Goal: Task Accomplishment & Management: Use online tool/utility

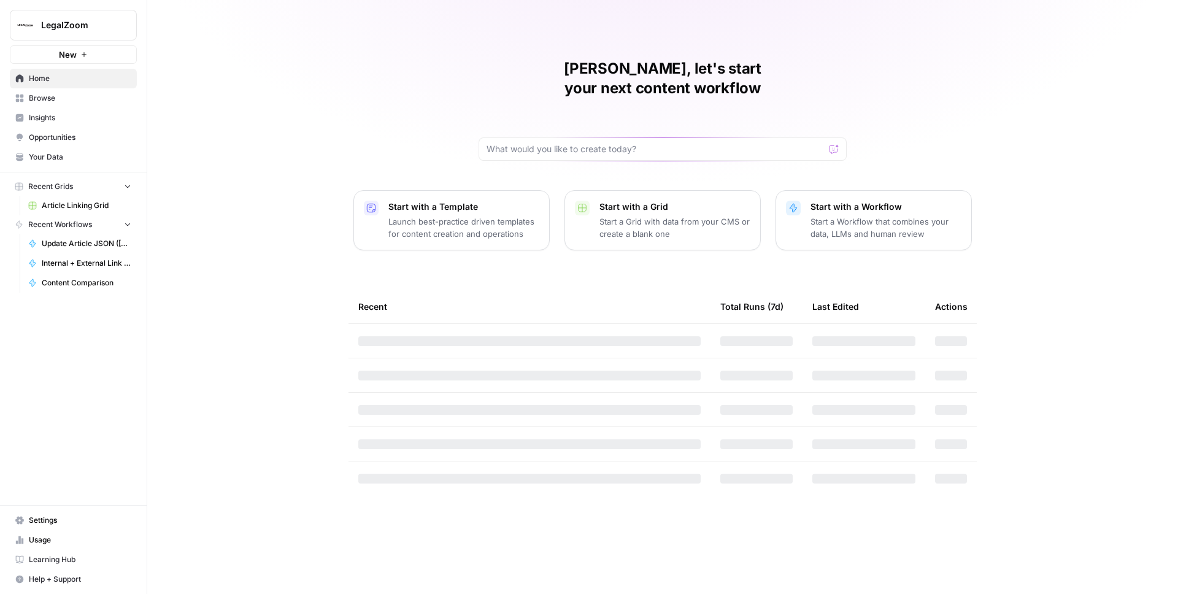
click at [51, 23] on span "LegalZoom" at bounding box center [78, 25] width 74 height 12
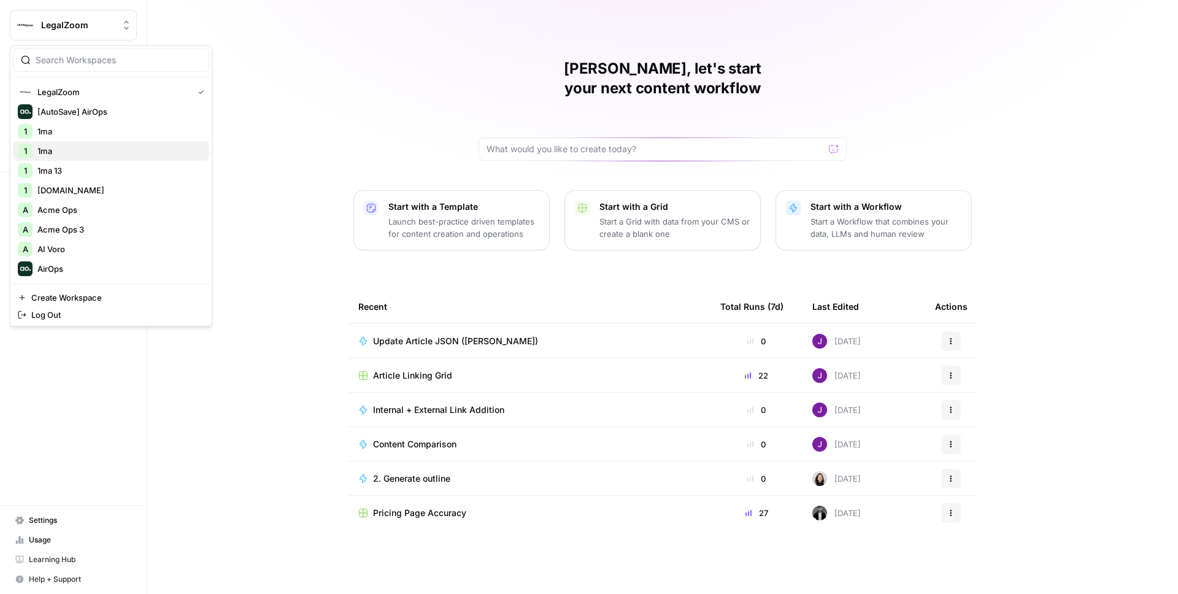
click at [67, 149] on div "1 1ma" at bounding box center [111, 151] width 187 height 15
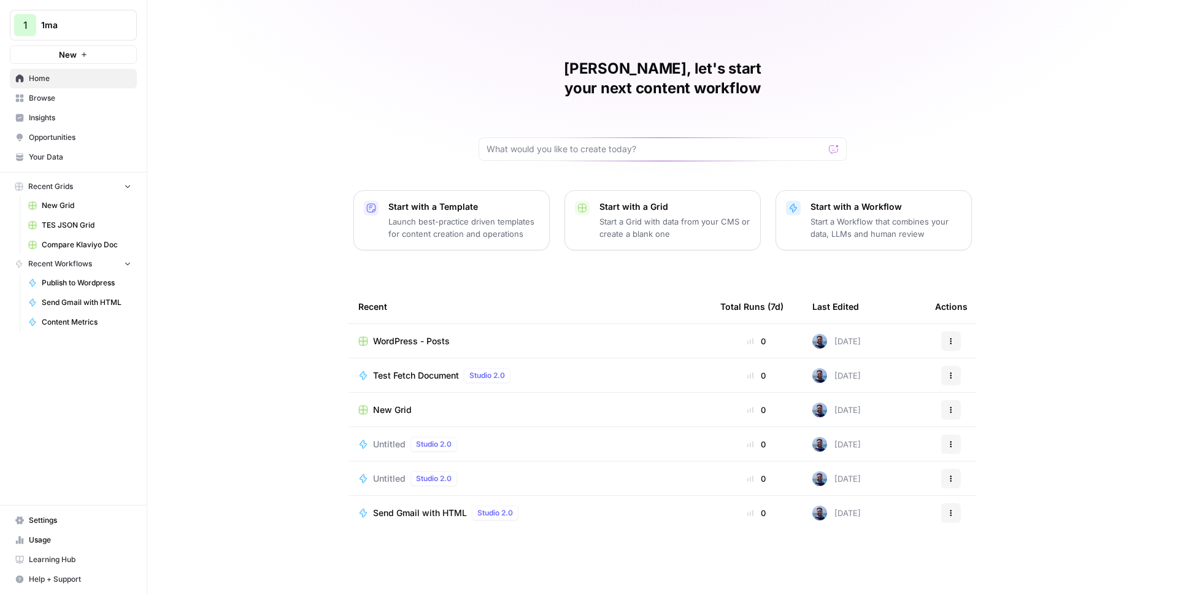
click at [63, 155] on span "Your Data" at bounding box center [80, 157] width 102 height 11
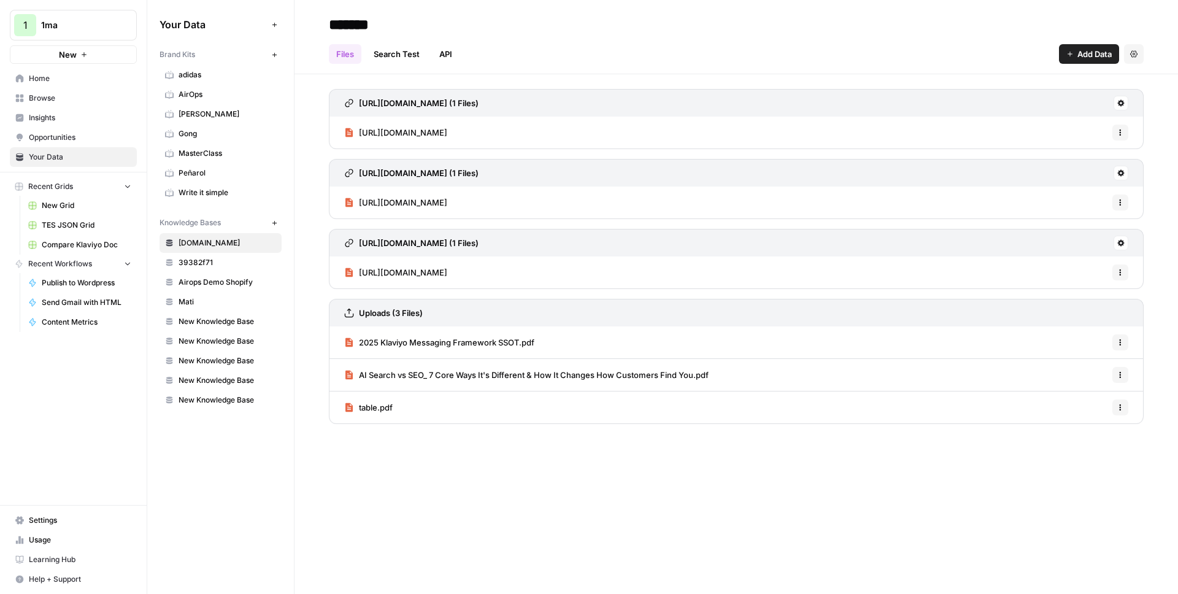
click at [1085, 50] on span "Add Data" at bounding box center [1094, 54] width 34 height 12
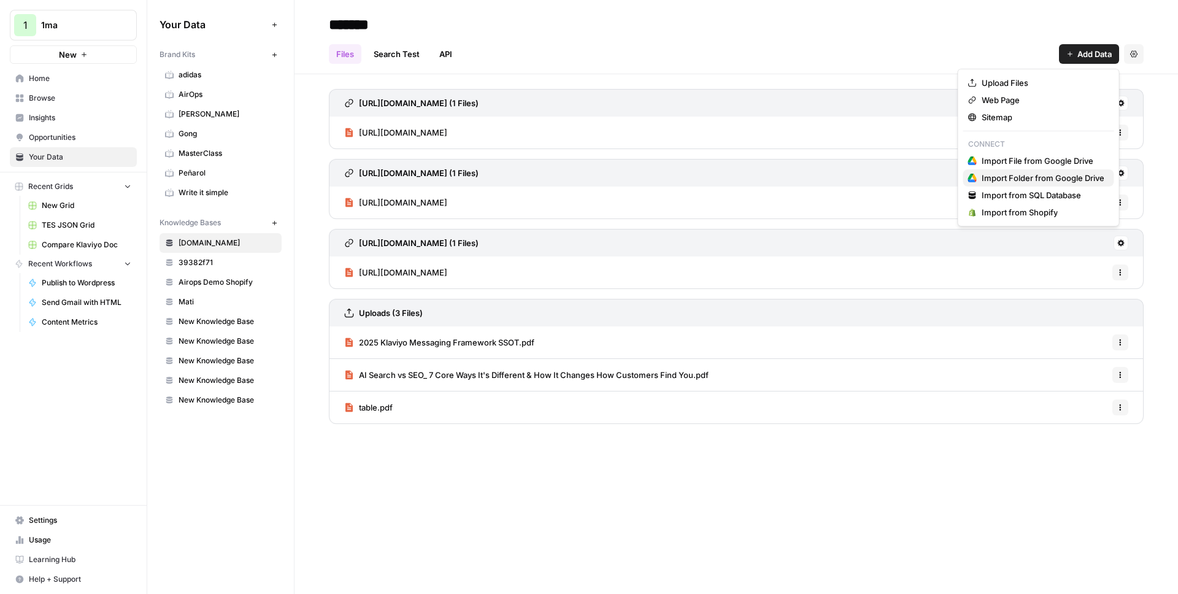
click at [1022, 175] on span "Import Folder from Google Drive" at bounding box center [1043, 178] width 123 height 12
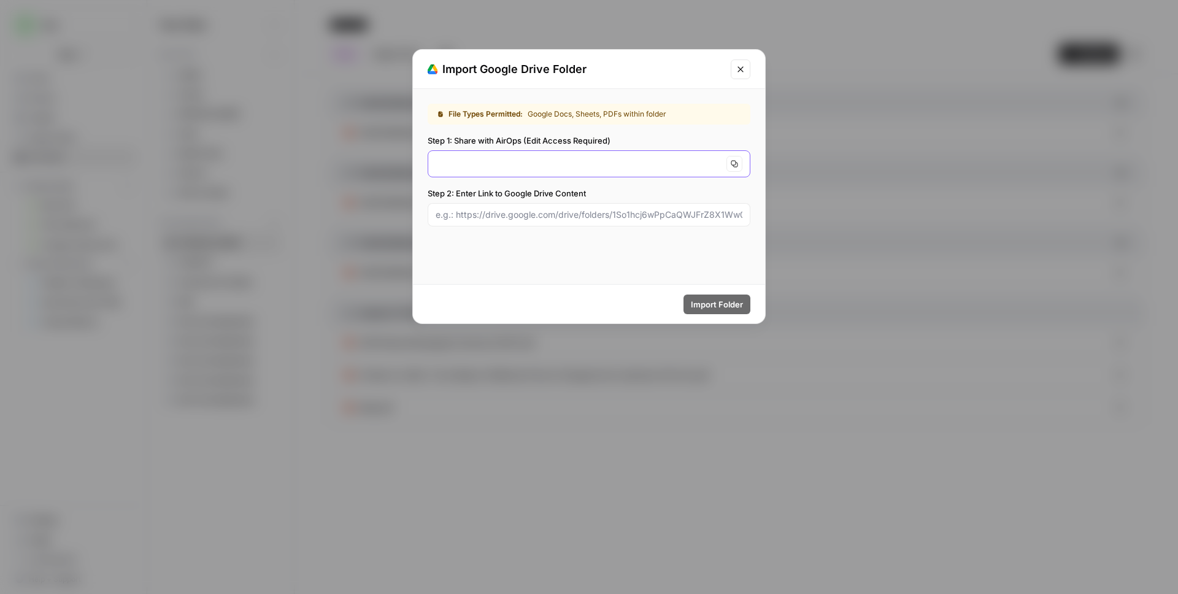
click at [638, 162] on input "Step 1: Share with AirOps (Edit Access Required)" at bounding box center [579, 164] width 286 height 12
click at [742, 68] on icon "Close modal" at bounding box center [741, 69] width 10 height 10
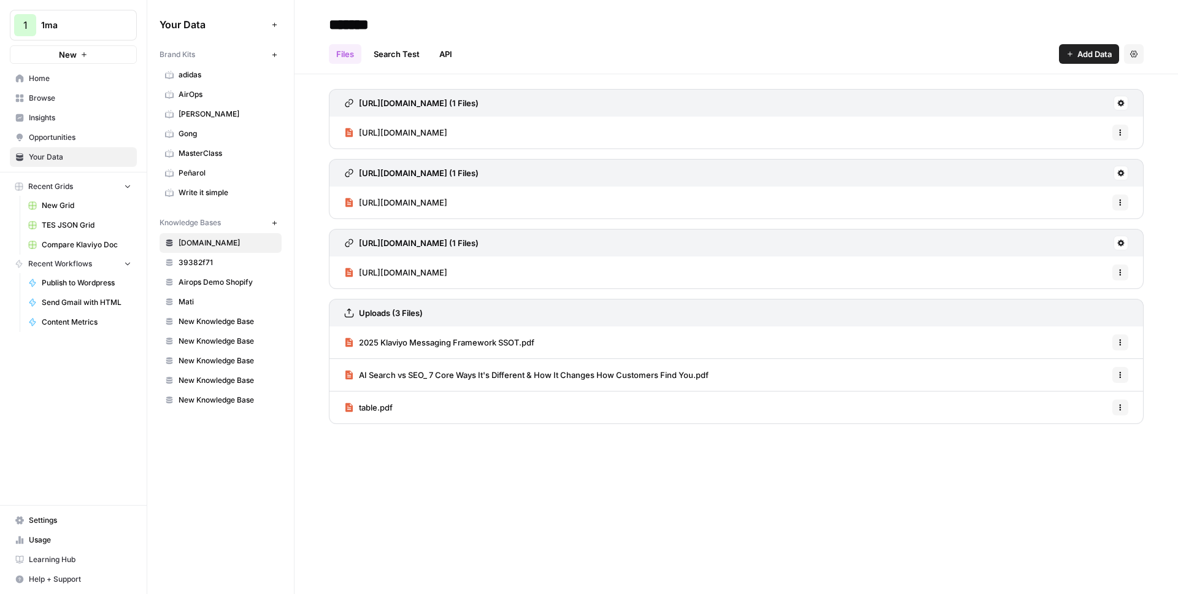
click at [58, 26] on span "1ma" at bounding box center [78, 25] width 74 height 12
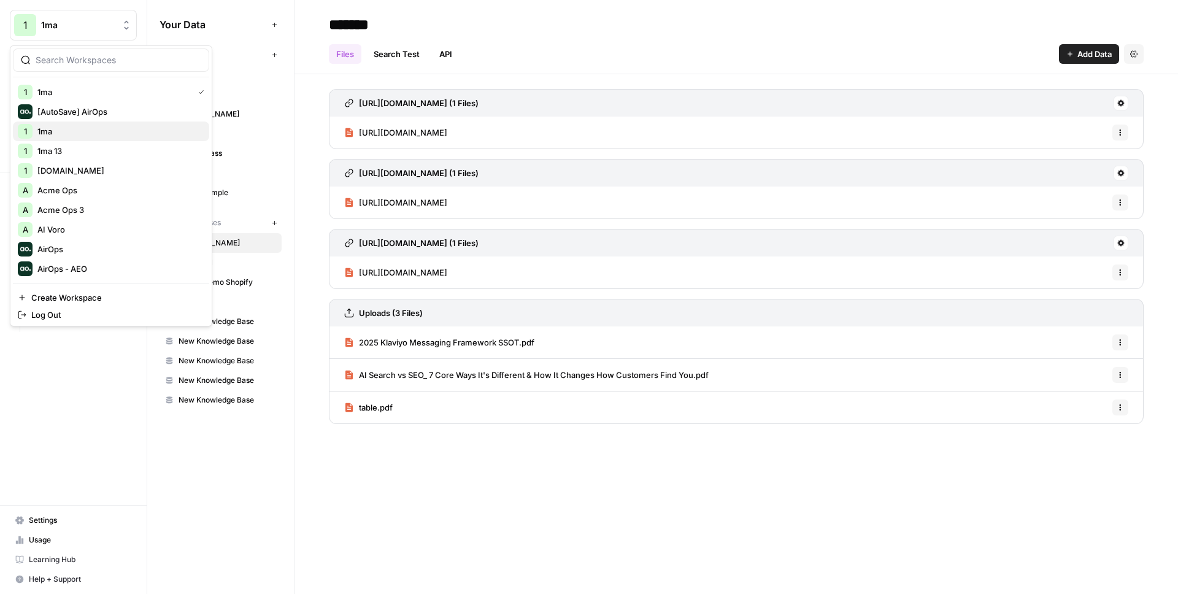
click at [65, 134] on div "1 1ma" at bounding box center [111, 131] width 187 height 15
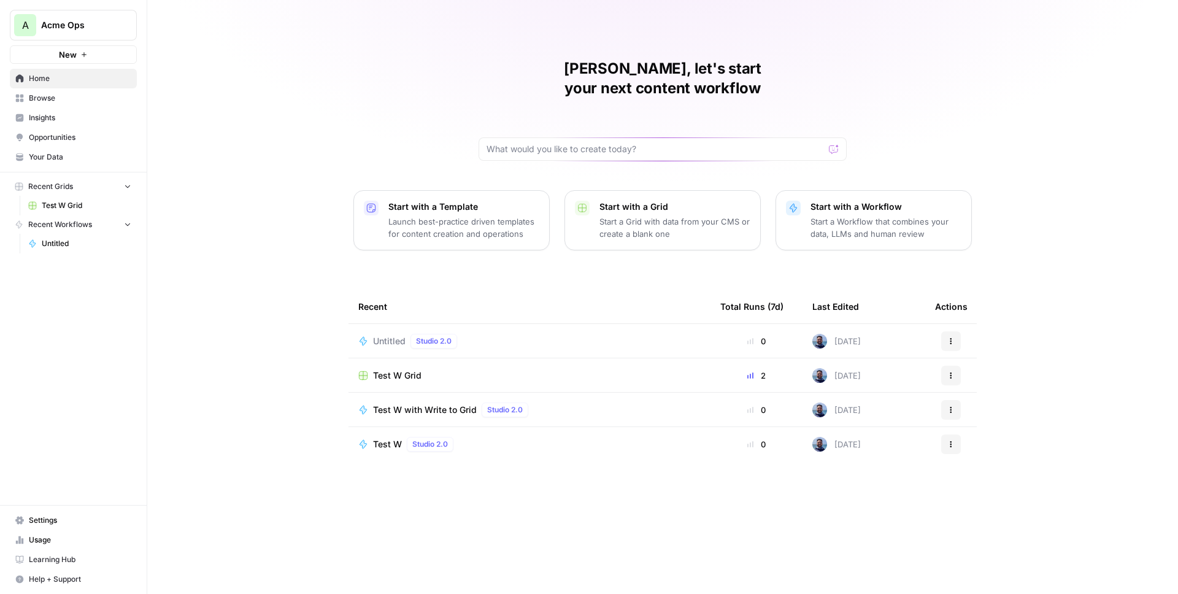
click at [50, 523] on span "Settings" at bounding box center [80, 520] width 102 height 11
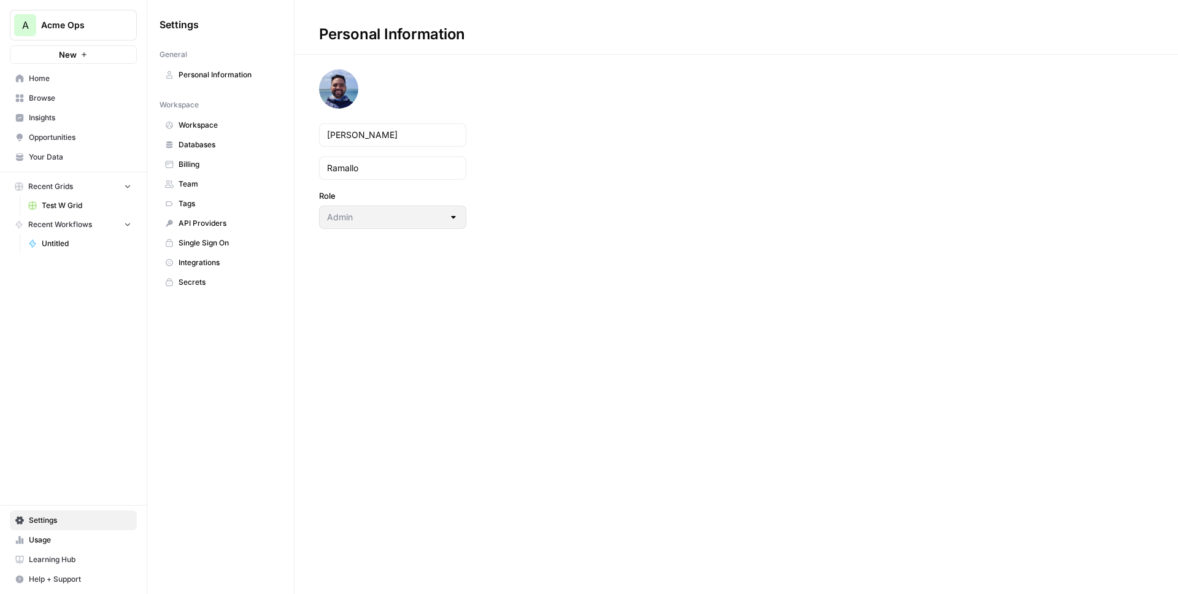
click at [83, 157] on span "Your Data" at bounding box center [80, 157] width 102 height 11
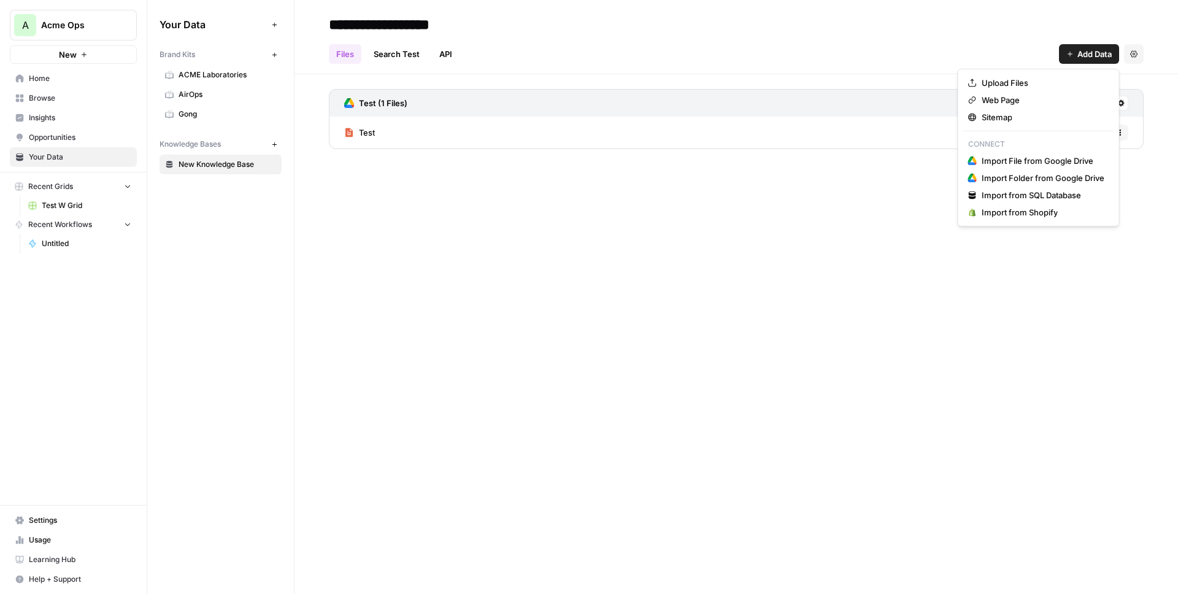
click at [1071, 58] on button "Add Data" at bounding box center [1089, 54] width 60 height 20
click at [1029, 177] on span "Import Folder from Google Drive" at bounding box center [1043, 178] width 123 height 12
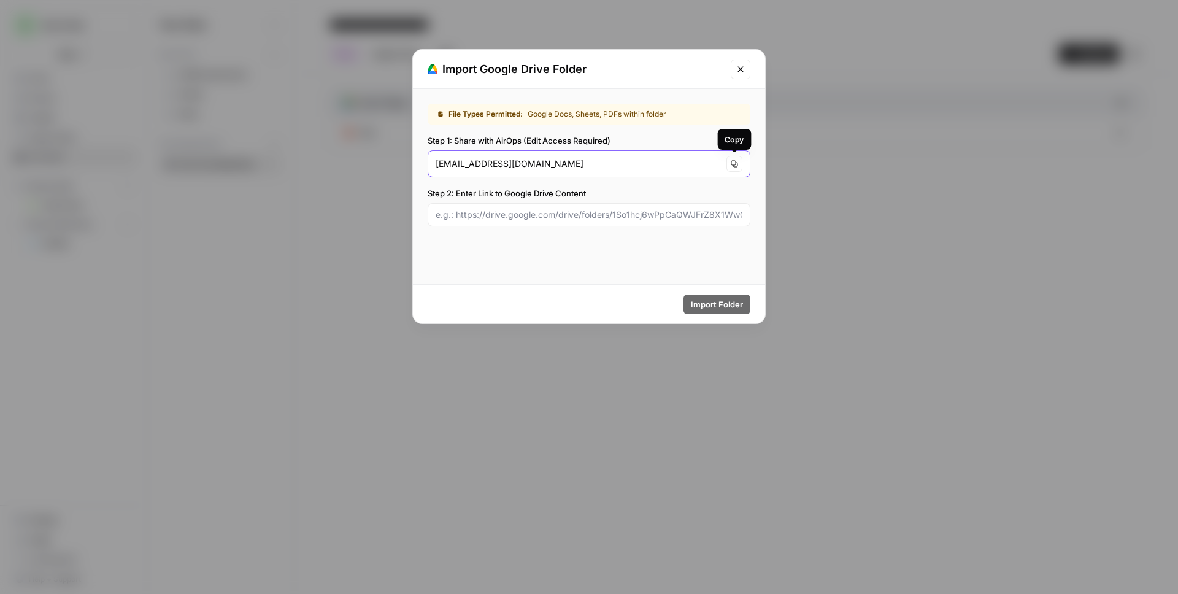
click at [737, 160] on button "Copy" at bounding box center [734, 164] width 16 height 16
click at [532, 226] on div "File Types Permitted: Google Docs, Sheets, PDFs within folder Step 1: Share wit…" at bounding box center [589, 165] width 352 height 152
click at [529, 217] on input "Step 2: Enter Link to Google Drive Content" at bounding box center [589, 215] width 307 height 12
paste input "[URL][DOMAIN_NAME]"
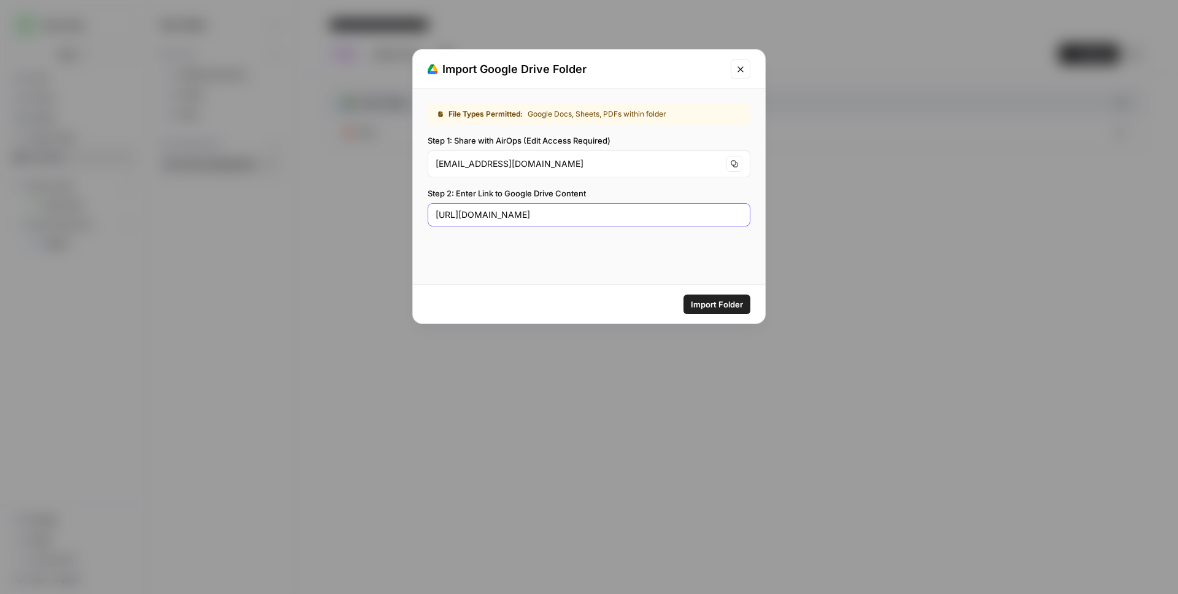
type input "[URL][DOMAIN_NAME]"
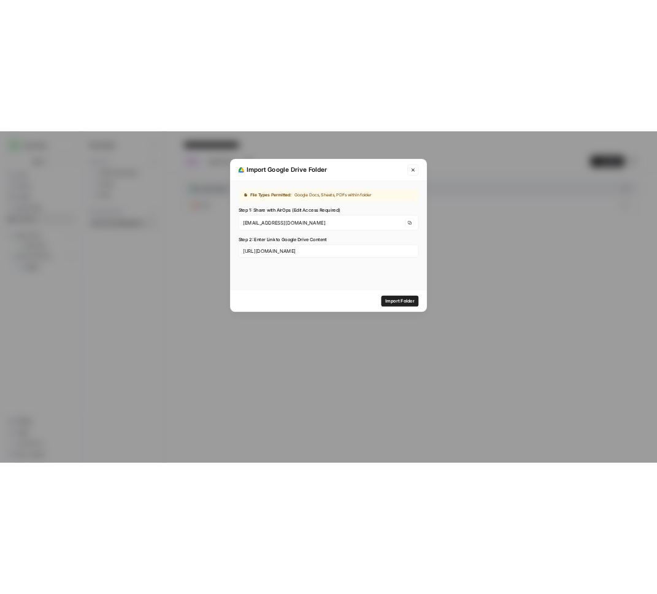
scroll to position [0, 0]
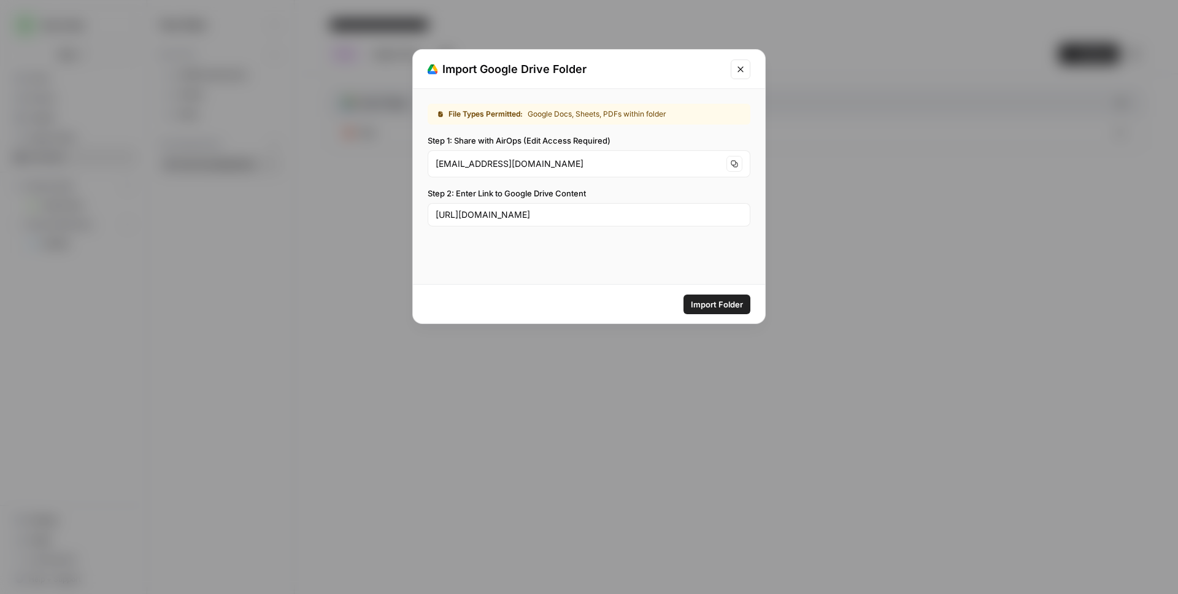
click at [712, 301] on span "Import Folder" at bounding box center [717, 304] width 52 height 12
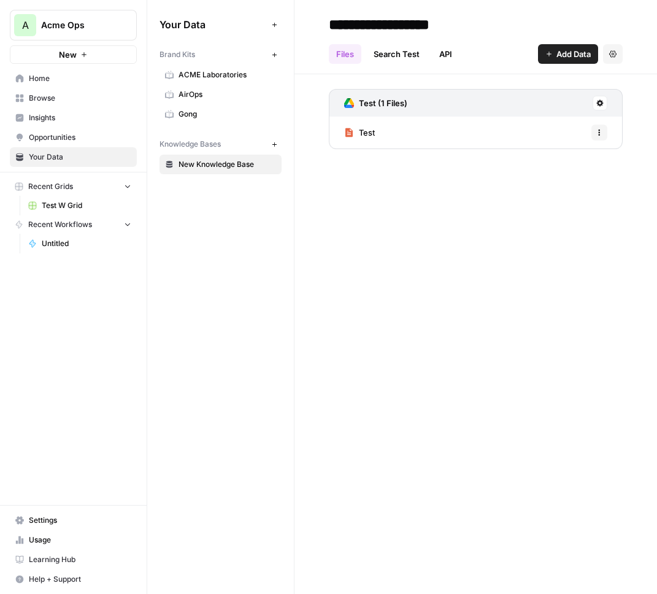
click at [507, 186] on div "**********" at bounding box center [475, 297] width 363 height 594
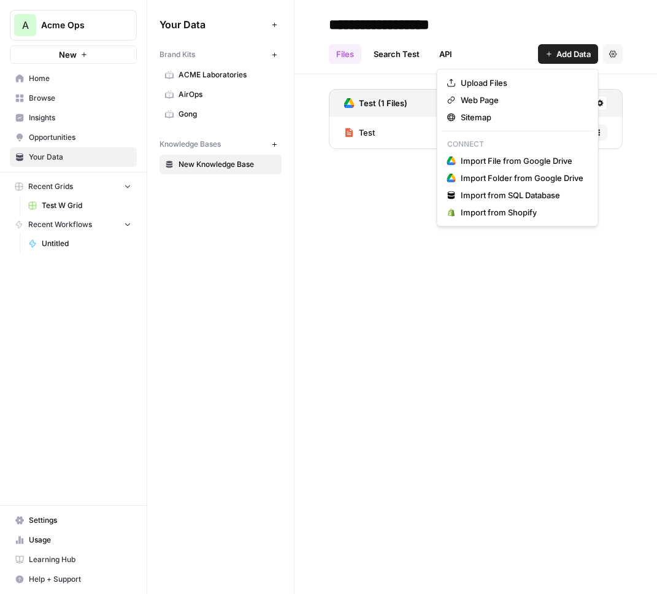
click at [550, 55] on icon "button" at bounding box center [548, 53] width 7 height 7
click at [529, 178] on span "Import Folder from Google Drive" at bounding box center [522, 178] width 123 height 12
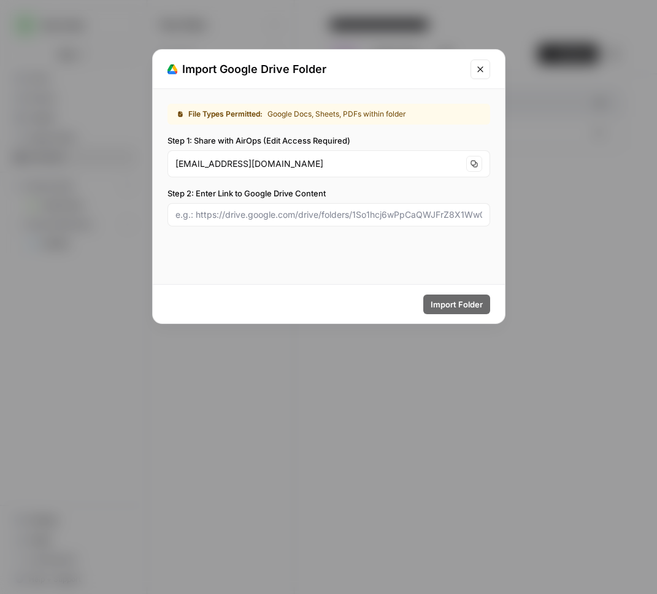
click at [310, 196] on label "Step 2: Enter Link to Google Drive Content" at bounding box center [328, 193] width 323 height 12
click at [310, 209] on input "Step 2: Enter Link to Google Drive Content" at bounding box center [328, 215] width 307 height 12
click at [312, 209] on input "Step 2: Enter Link to Google Drive Content" at bounding box center [328, 215] width 307 height 12
paste input "[URL][DOMAIN_NAME]"
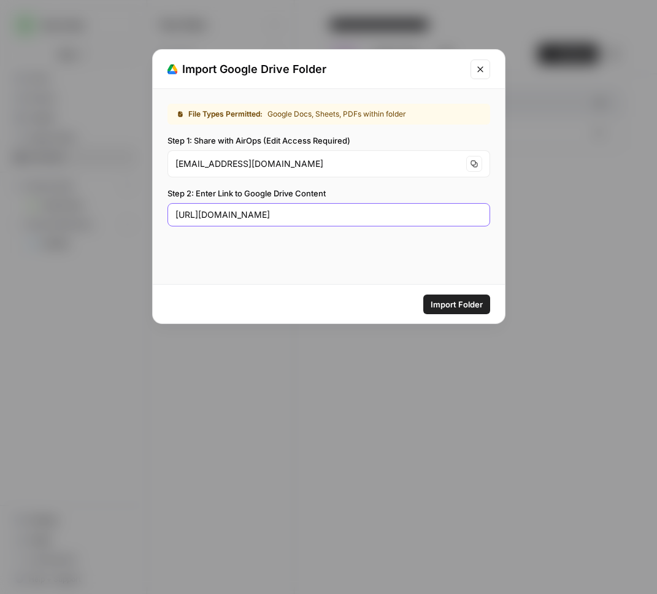
type input "[URL][DOMAIN_NAME]"
click at [439, 309] on span "Import Folder" at bounding box center [457, 304] width 52 height 12
click at [477, 65] on icon "Close modal" at bounding box center [480, 69] width 10 height 10
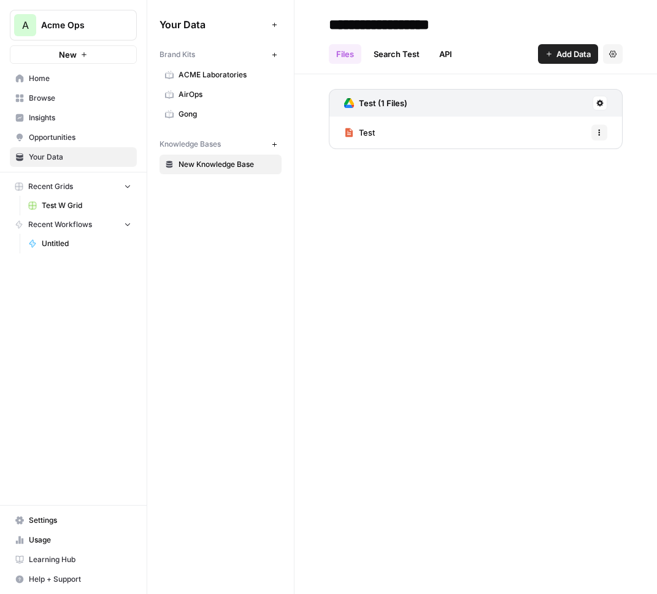
click at [568, 54] on span "Add Data" at bounding box center [573, 54] width 34 height 12
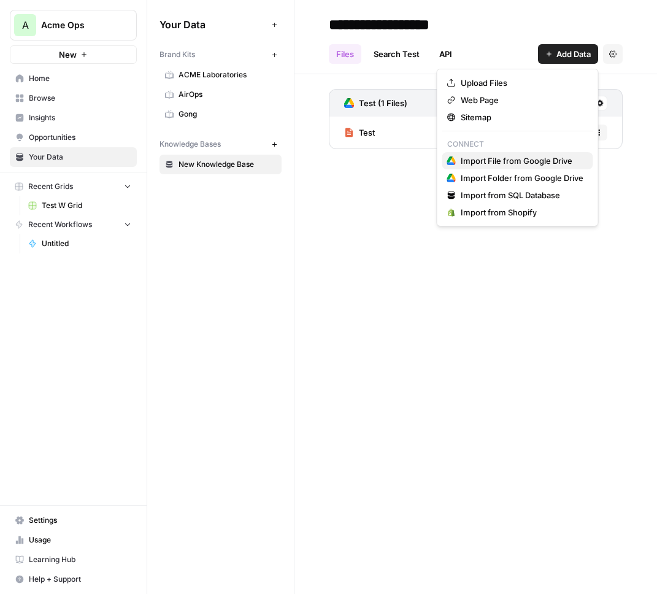
click at [513, 160] on span "Import File from Google Drive" at bounding box center [517, 161] width 112 height 12
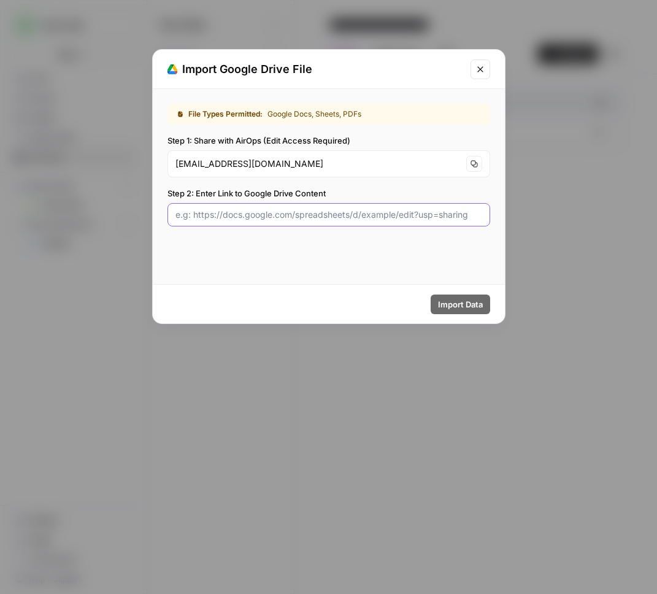
click at [311, 213] on input "Step 2: Enter Link to Google Drive Content" at bounding box center [328, 215] width 307 height 12
paste input "https://docs.google.com/spreadsheets/d/155PxLFpk4-sbQbbXFWZjPs_YMSKaBADaRXUq3r_…"
type input "https://docs.google.com/spreadsheets/d/155PxLFpk4-sbQbbXFWZjPs_YMSKaBADaRXUq3r_…"
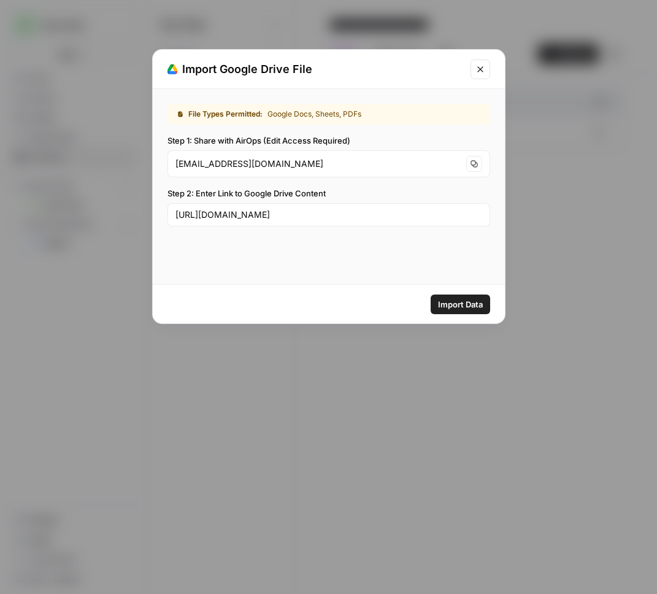
click at [466, 309] on span "Import Data" at bounding box center [460, 304] width 45 height 12
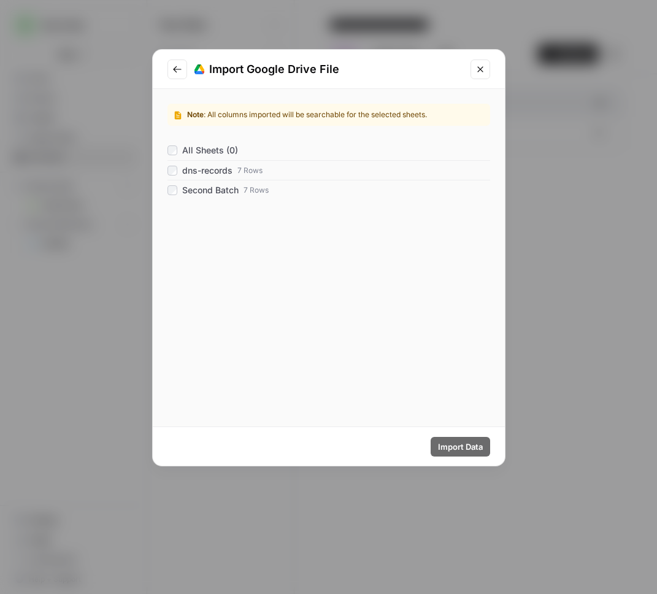
click at [212, 148] on span "All Sheets (0)" at bounding box center [210, 150] width 56 height 12
click at [453, 447] on span "Import Data" at bounding box center [460, 446] width 45 height 12
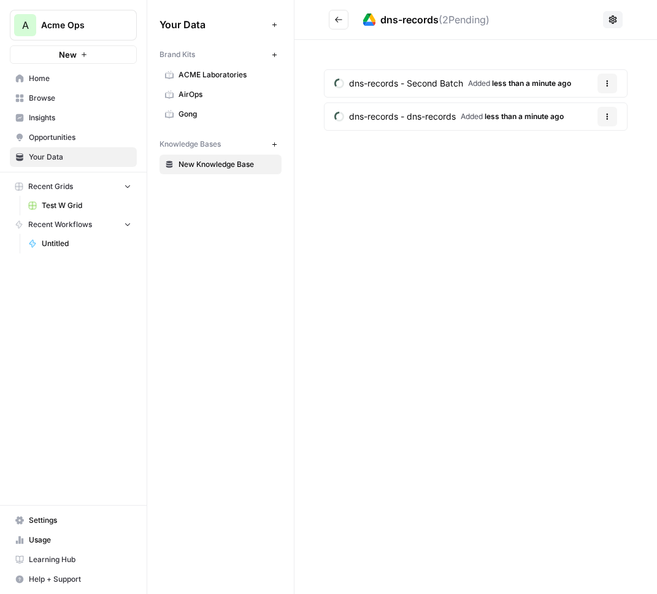
click at [340, 20] on icon "Go back" at bounding box center [338, 19] width 9 height 9
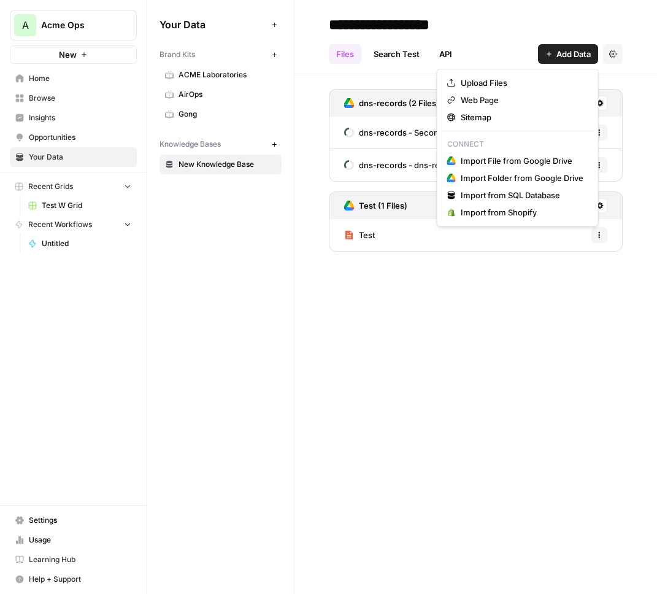
click at [567, 57] on span "Add Data" at bounding box center [573, 54] width 34 height 12
click at [497, 177] on span "Import Folder from Google Drive" at bounding box center [522, 178] width 123 height 12
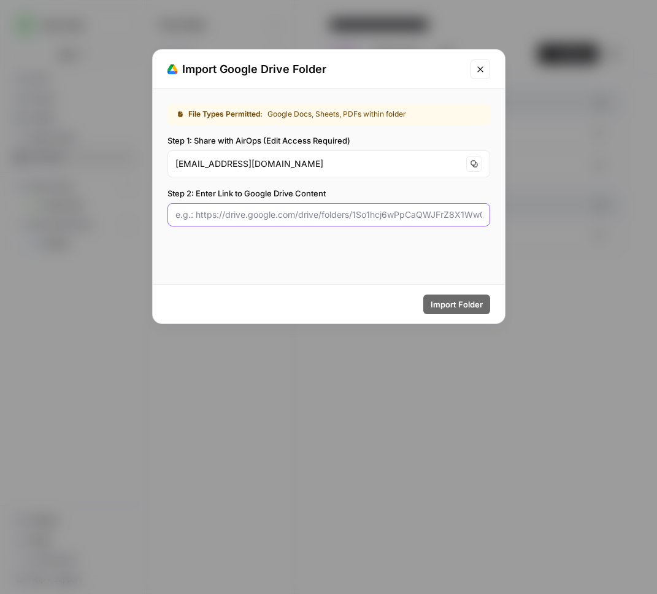
click at [308, 218] on input "Step 2: Enter Link to Google Drive Content" at bounding box center [328, 215] width 307 height 12
paste input "https://docs.google.com/spreadsheets/d/155PxLFpk4-sbQbbXFWZjPs_YMSKaBADaRXUq3r_…"
type input "https://docs.google.com/spreadsheets/d/155PxLFpk4-sbQbbXFWZjPs_YMSKaBADaRXUq3r_…"
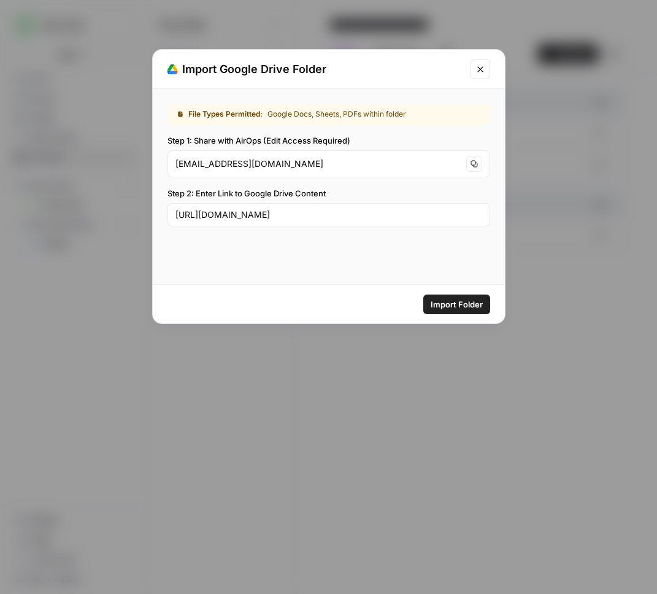
scroll to position [0, 0]
click at [380, 211] on input "https://docs.google.com/spreadsheets/d/155PxLFpk4-sbQbbXFWZjPs_YMSKaBADaRXUq3r_…" at bounding box center [328, 215] width 307 height 12
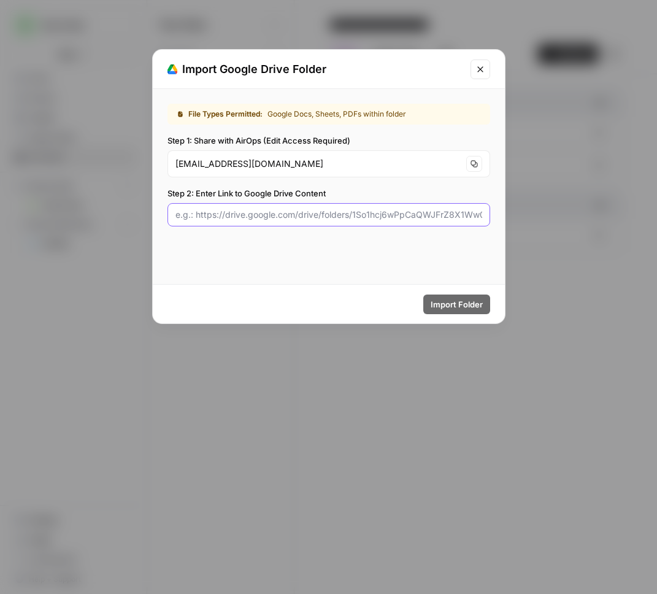
paste input "[URL][DOMAIN_NAME]"
type input "[URL][DOMAIN_NAME]"
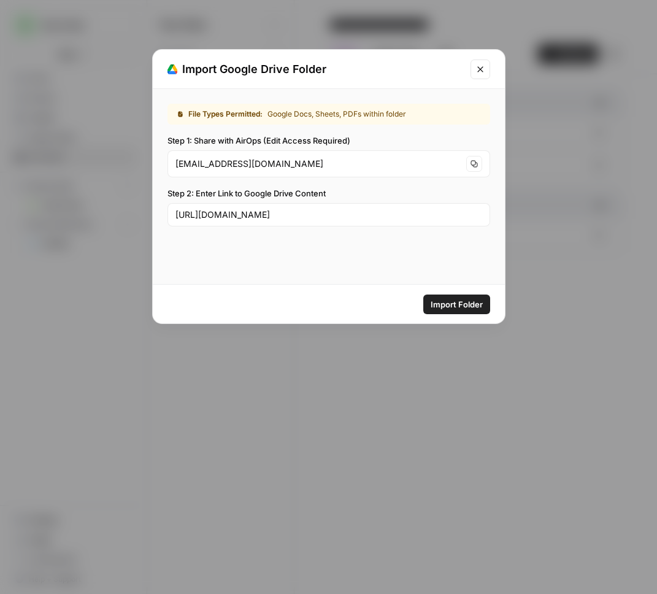
scroll to position [0, 0]
click at [460, 304] on span "Import Folder" at bounding box center [457, 304] width 52 height 12
click at [342, 226] on div "File Types Permitted: Google Docs, Sheets, PDFs within folder Step 1: Share wit…" at bounding box center [329, 165] width 352 height 152
click at [345, 220] on input "[URL][DOMAIN_NAME]" at bounding box center [328, 215] width 307 height 12
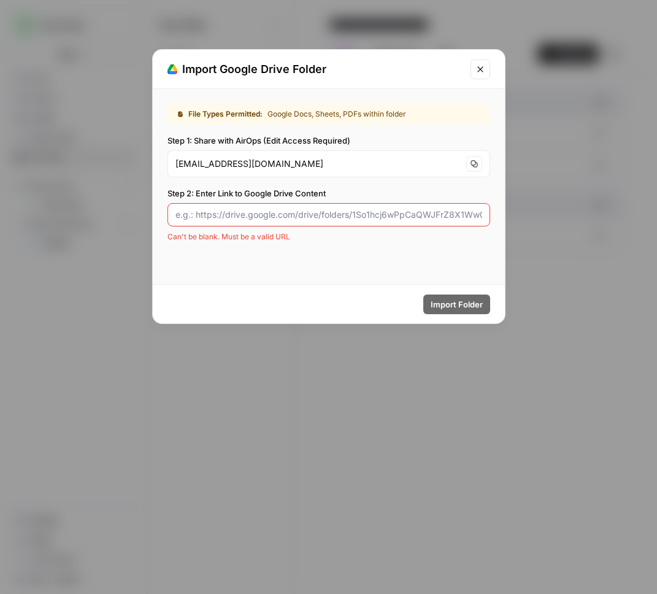
paste input "https://docs.google.com/document/d/1bxfbVKr6lC4YqMChth39LkkvqW7QC3BNE6QQCtJ1eDc…"
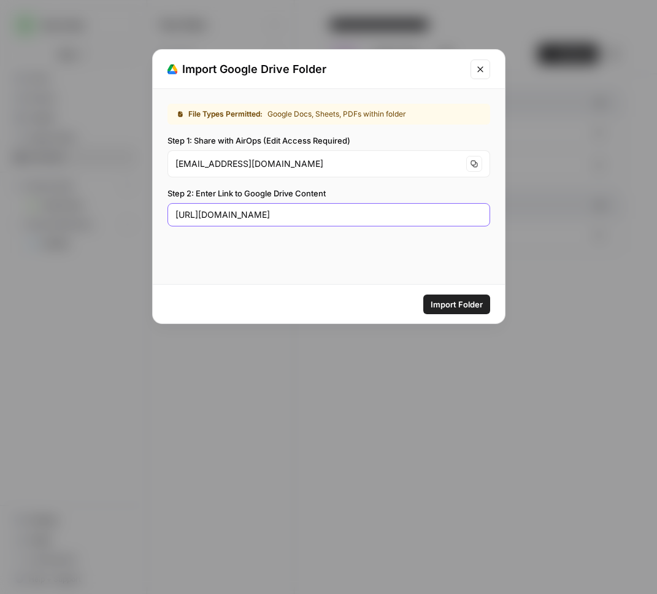
type input "https://docs.google.com/document/d/1bxfbVKr6lC4YqMChth39LkkvqW7QC3BNE6QQCtJ1eDc…"
click at [479, 64] on icon "Close modal" at bounding box center [480, 69] width 10 height 10
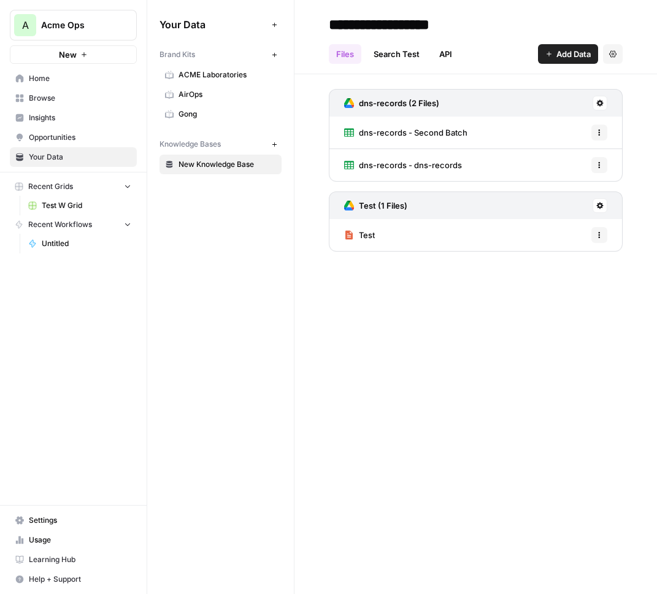
click at [563, 56] on span "Add Data" at bounding box center [573, 54] width 34 height 12
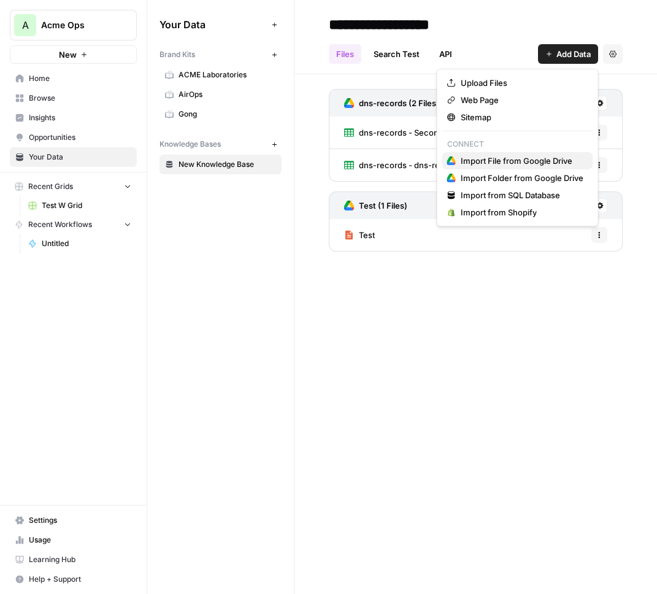
click at [529, 156] on span "Import File from Google Drive" at bounding box center [517, 161] width 112 height 12
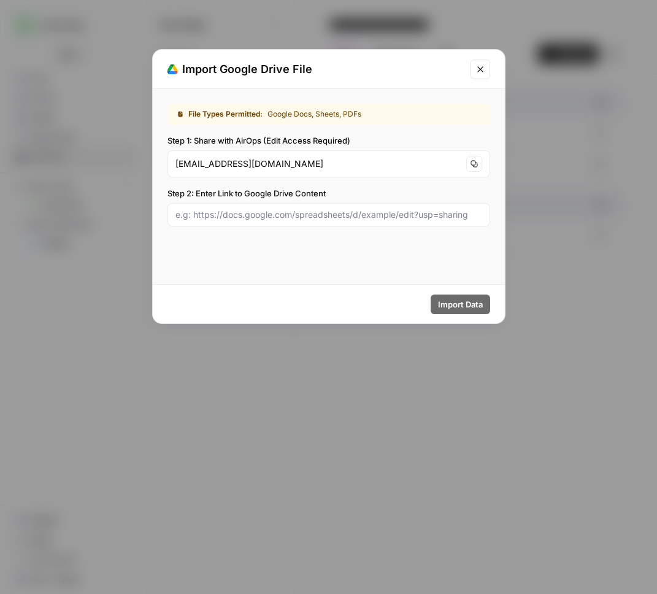
click at [316, 223] on div at bounding box center [328, 214] width 323 height 23
paste input "https://docs.google.com/document/d/1bxfbVKr6lC4YqMChth39LkkvqW7QC3BNE6QQCtJ1eDc…"
type input "https://docs.google.com/document/d/1bxfbVKr6lC4YqMChth39LkkvqW7QC3BNE6QQCtJ1eDc…"
click at [461, 304] on span "Import Data" at bounding box center [460, 304] width 45 height 12
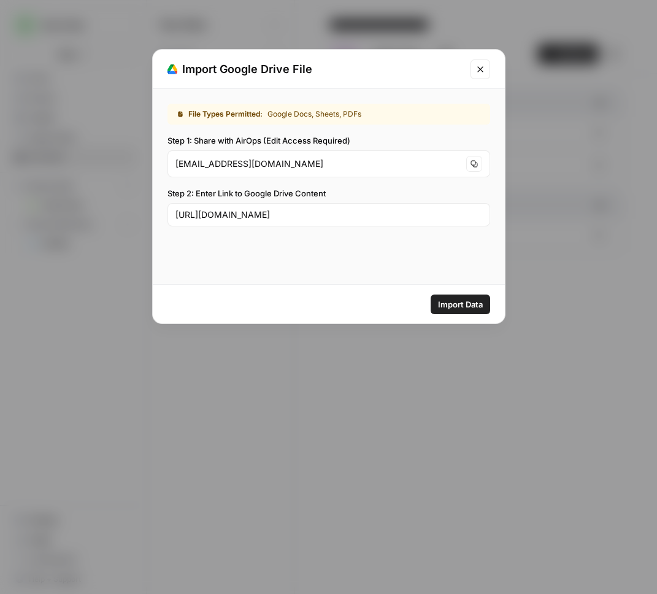
scroll to position [0, 0]
click at [374, 215] on input "https://docs.google.com/document/d/1bxfbVKr6lC4YqMChth39LkkvqW7QC3BNE6QQCtJ1eDc…" at bounding box center [328, 215] width 307 height 12
click at [479, 69] on icon "Close modal" at bounding box center [480, 69] width 6 height 6
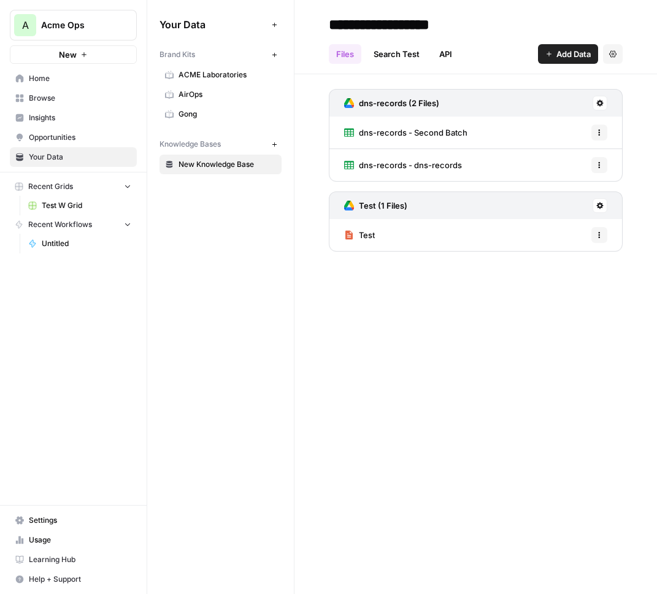
click at [553, 54] on button "Add Data" at bounding box center [568, 54] width 60 height 20
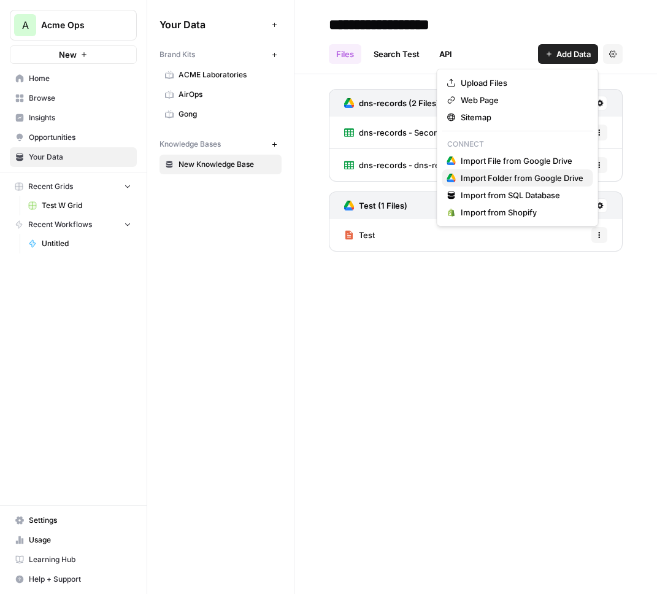
click at [533, 180] on span "Import Folder from Google Drive" at bounding box center [522, 178] width 123 height 12
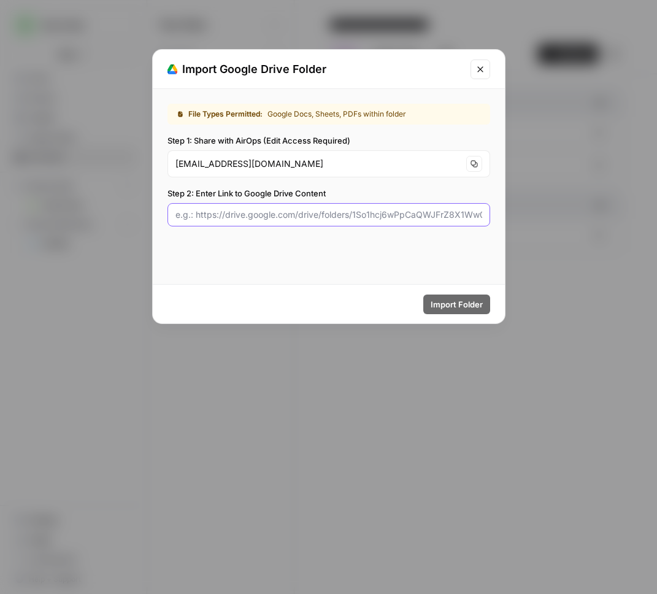
click at [306, 212] on input "Step 2: Enter Link to Google Drive Content" at bounding box center [328, 215] width 307 height 12
paste input "[URL][DOMAIN_NAME]"
type input "[URL][DOMAIN_NAME]"
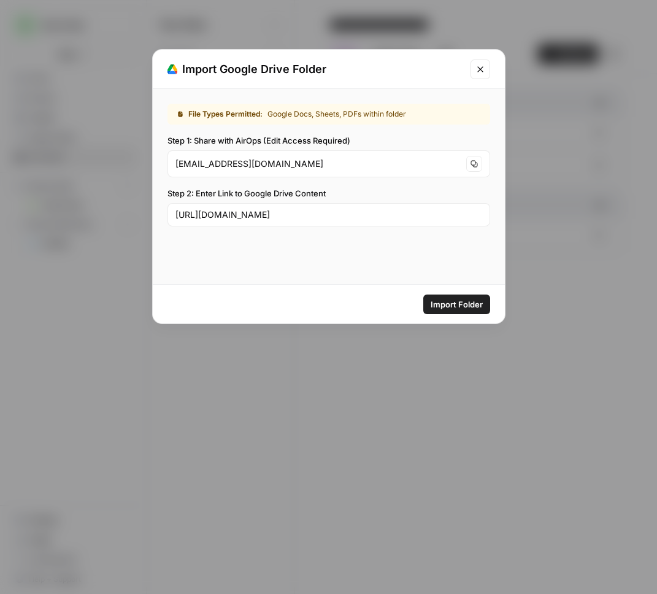
click at [452, 304] on span "Import Folder" at bounding box center [457, 304] width 52 height 12
click at [402, 212] on input "[URL][DOMAIN_NAME]" at bounding box center [328, 215] width 307 height 12
click at [452, 269] on div "File Types Permitted: Google Docs, Sheets, PDFs within folder Step 1: Share wit…" at bounding box center [329, 186] width 352 height 195
click at [446, 304] on span "Import Folder" at bounding box center [457, 304] width 52 height 12
